Goal: Task Accomplishment & Management: Use online tool/utility

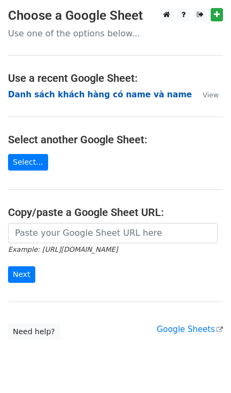
click at [75, 92] on strong "Danh sách khách hàng có name và name" at bounding box center [100, 95] width 184 height 10
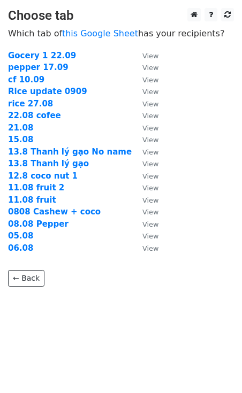
click at [51, 51] on strong "Gocery 1 22.09" at bounding box center [42, 56] width 68 height 10
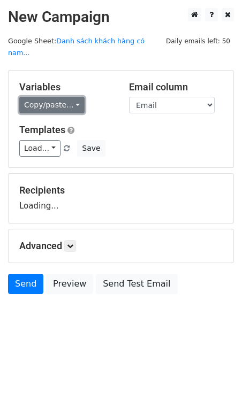
click at [58, 97] on link "Copy/paste..." at bounding box center [51, 105] width 65 height 17
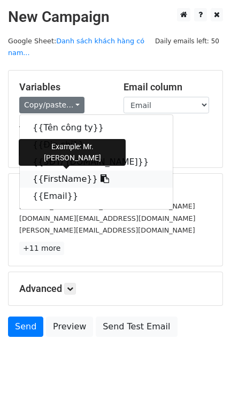
click at [66, 170] on link "{{FirstName}}" at bounding box center [96, 178] width 153 height 17
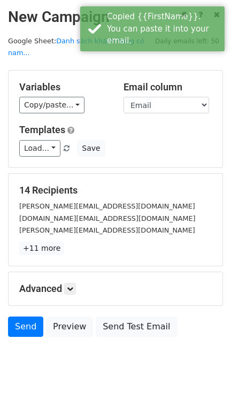
click at [149, 83] on div "Email column Tên công ty Địa chỉ SĐT/ Wa.me FirstName Email" at bounding box center [167, 97] width 104 height 33
click at [153, 97] on select "Tên công ty Địa chỉ SĐT/ Wa.me FirstName Email" at bounding box center [165, 105] width 85 height 17
click at [123, 97] on select "Tên công ty Địa chỉ SĐT/ Wa.me FirstName Email" at bounding box center [165, 105] width 85 height 17
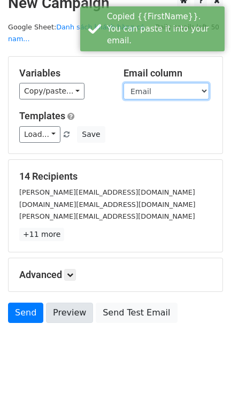
scroll to position [21, 0]
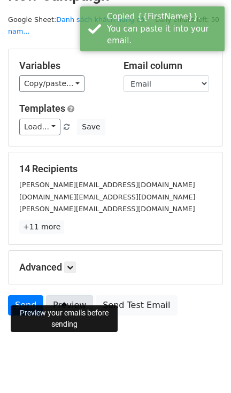
click at [63, 295] on link "Preview" at bounding box center [69, 305] width 47 height 20
